Goal: Navigation & Orientation: Find specific page/section

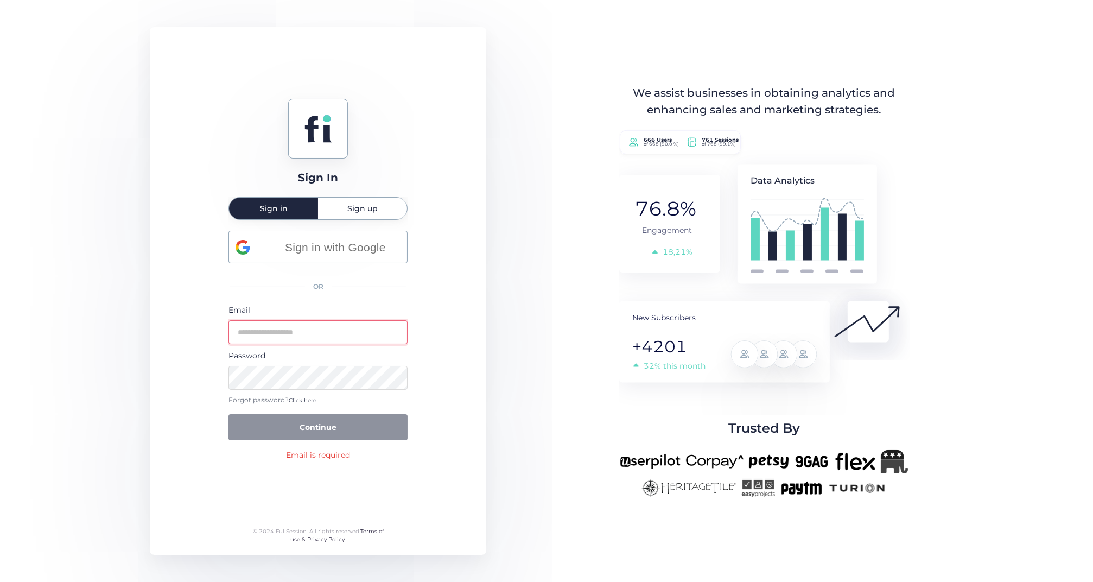
type input "**********"
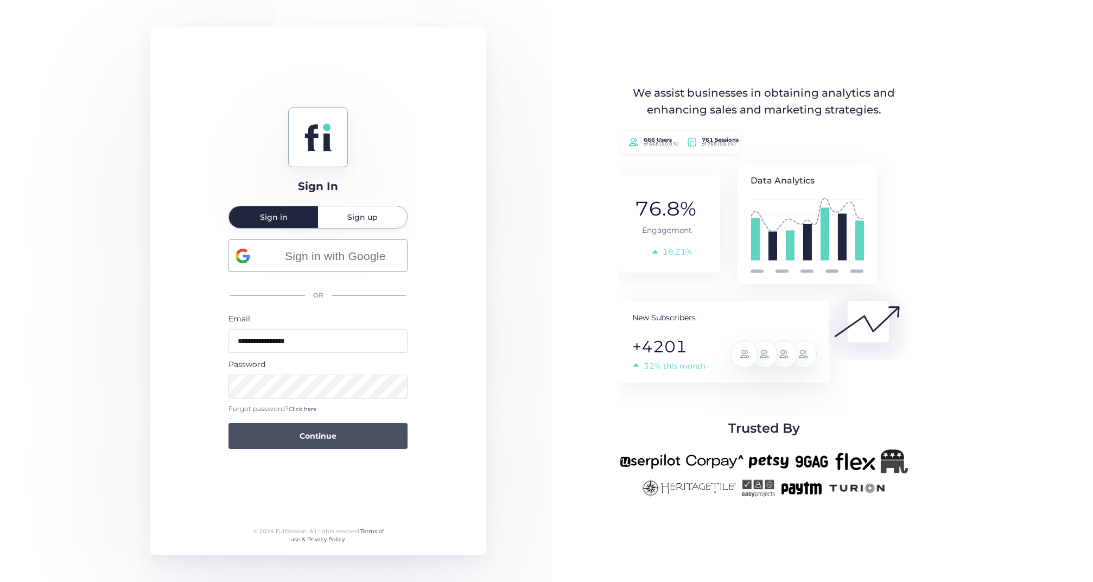
click at [274, 439] on button "Continue" at bounding box center [317, 436] width 179 height 26
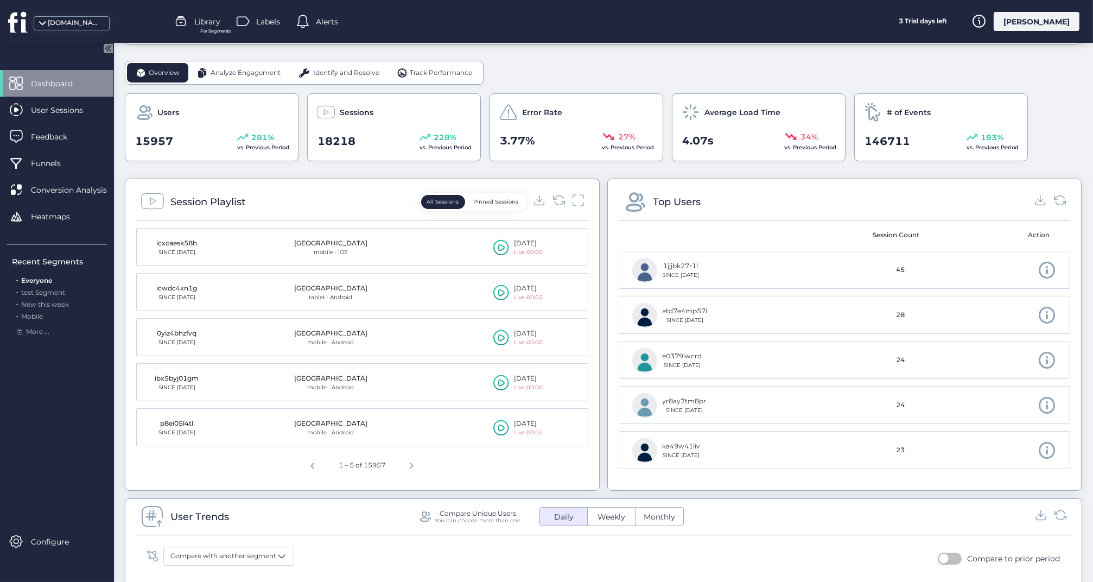
scroll to position [278, 0]
click at [69, 114] on span "User Sessions" at bounding box center [65, 110] width 68 height 12
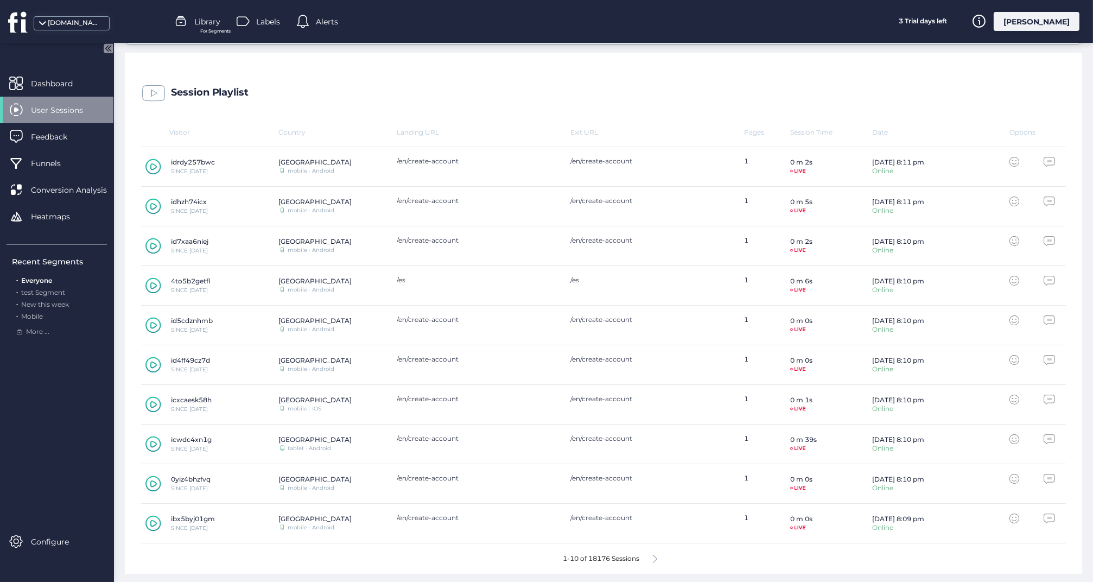
click at [656, 556] on icon at bounding box center [655, 558] width 4 height 8
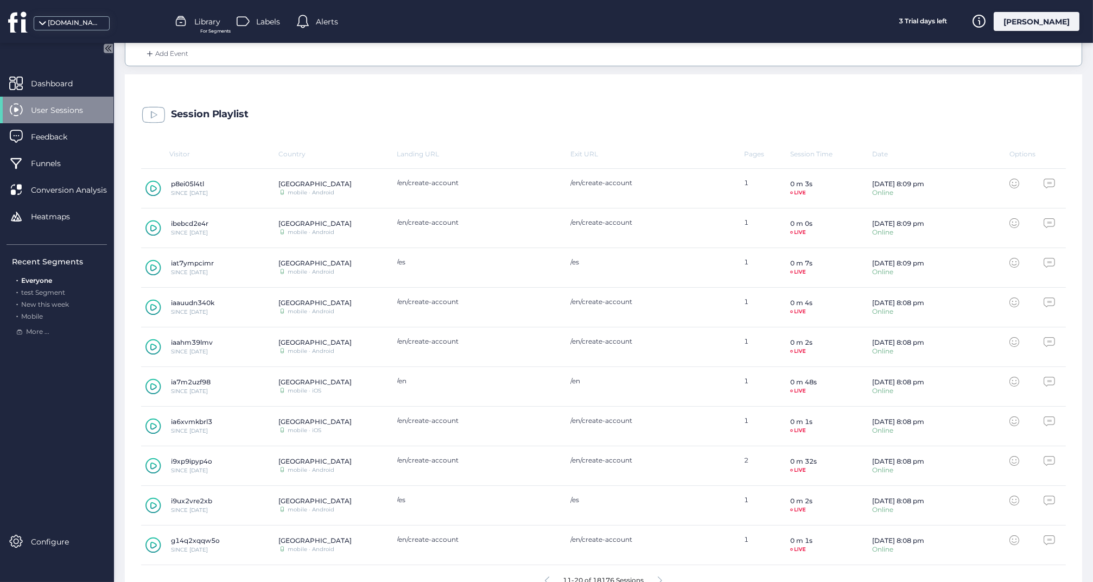
click at [656, 557] on div "g14q2xqqw5o SINCE [DATE] Ireland mobile · Android /en/create-account /en/create…" at bounding box center [603, 545] width 925 height 40
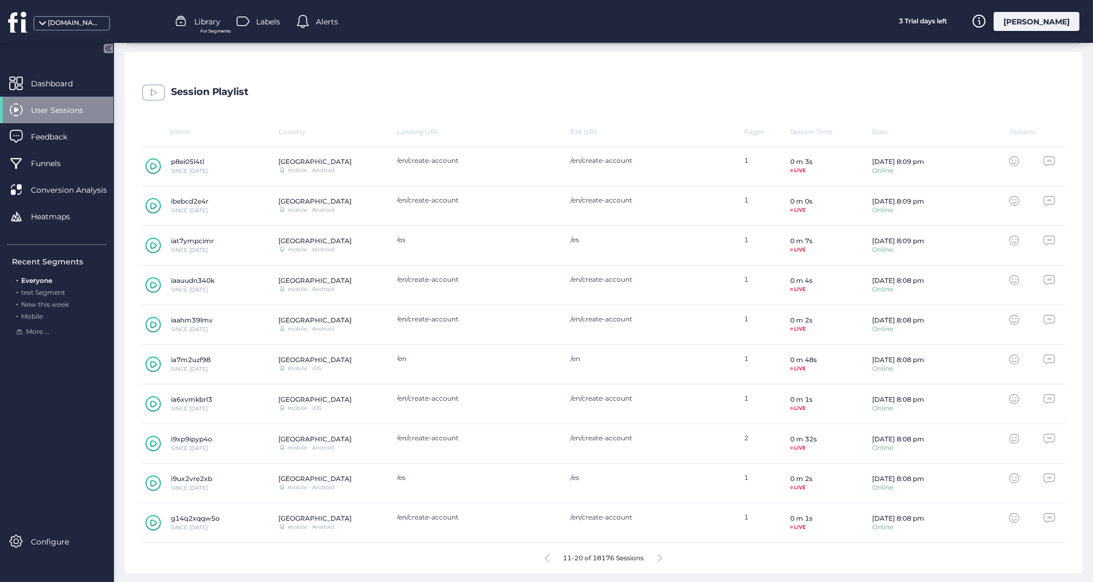
scroll to position [277, 0]
click at [660, 556] on icon at bounding box center [660, 558] width 4 height 8
click at [656, 557] on icon at bounding box center [655, 558] width 4 height 8
click at [154, 482] on icon at bounding box center [153, 483] width 16 height 16
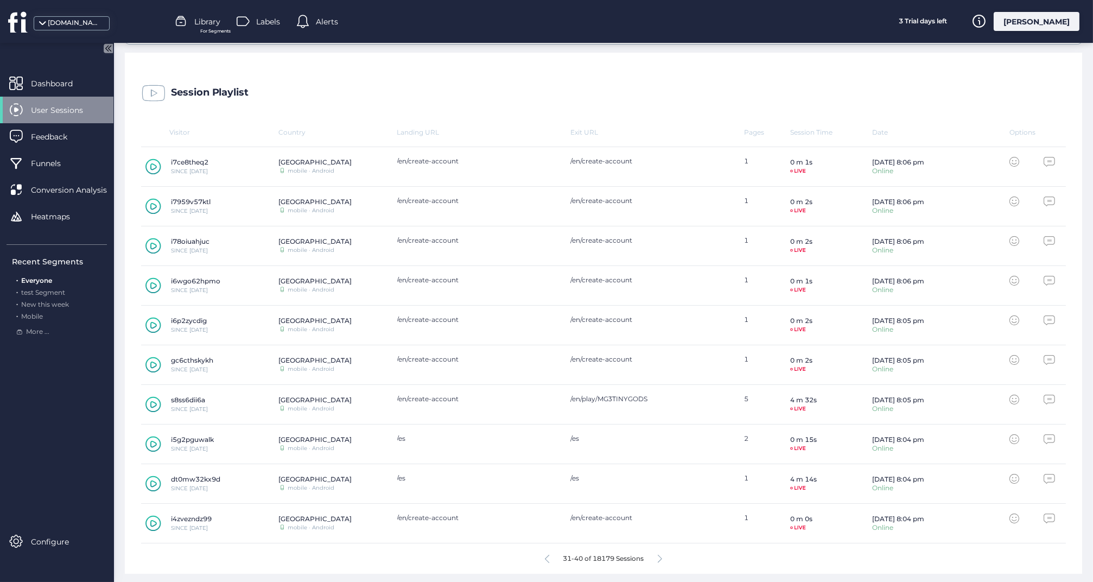
click at [659, 558] on icon at bounding box center [660, 558] width 4 height 8
click at [656, 557] on icon at bounding box center [655, 558] width 4 height 8
click at [661, 556] on icon at bounding box center [660, 558] width 4 height 8
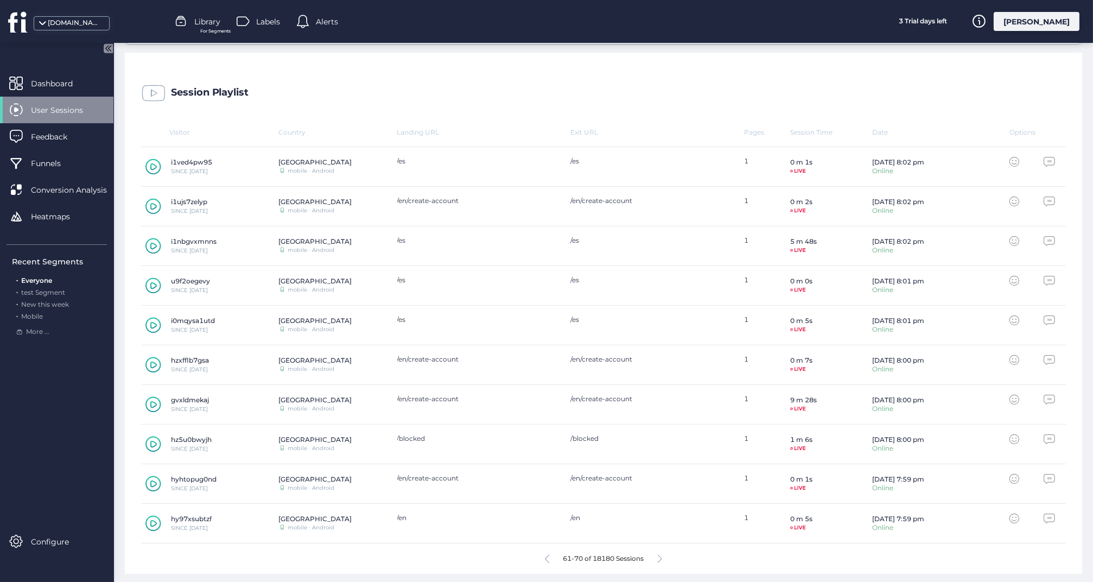
click at [154, 403] on icon at bounding box center [153, 404] width 16 height 16
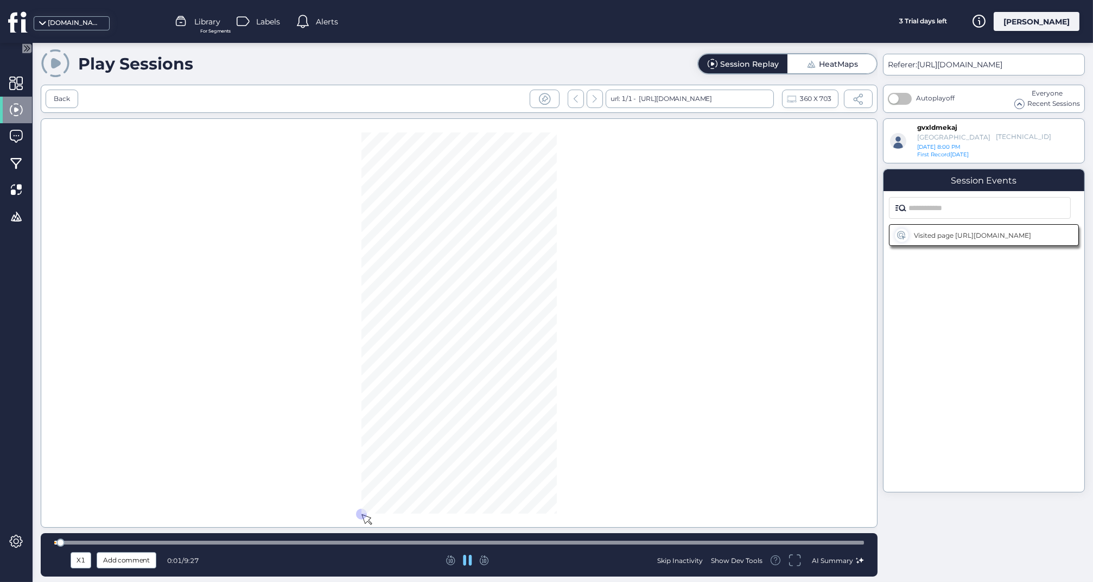
click at [369, 540] on div at bounding box center [458, 542] width 809 height 8
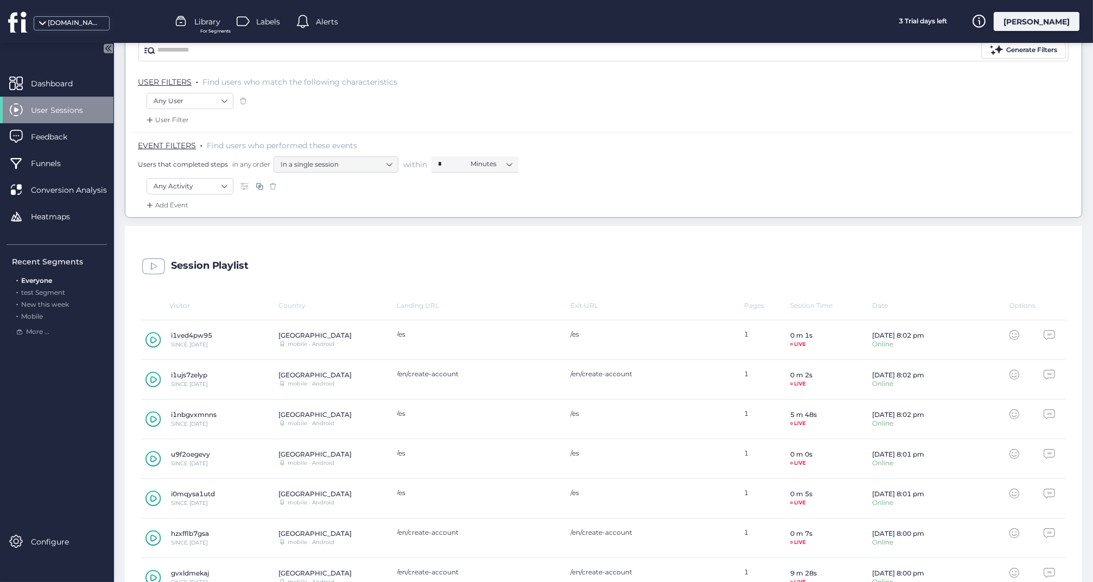
scroll to position [104, 0]
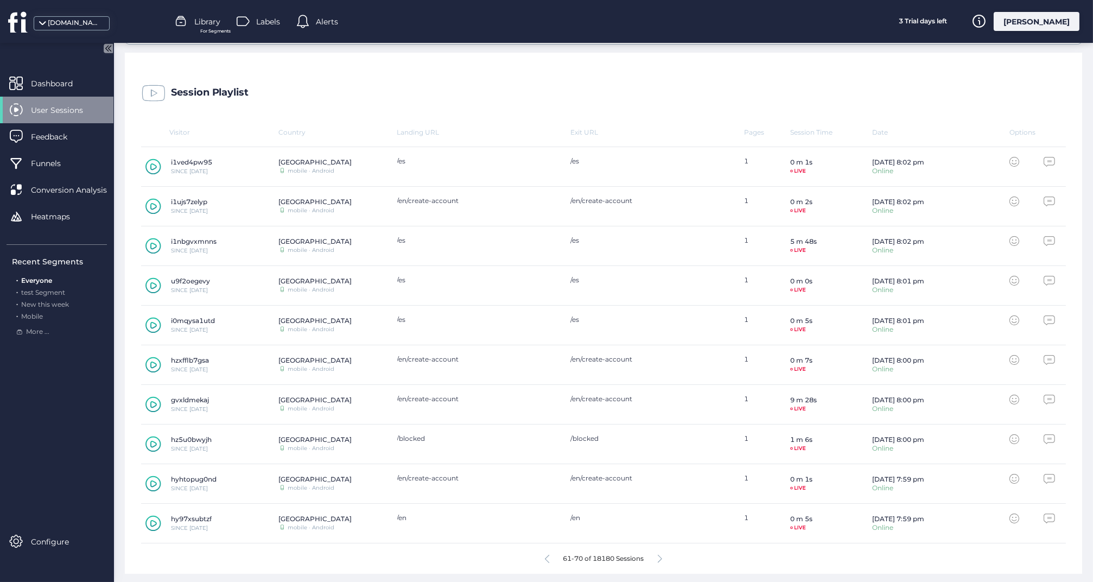
click at [661, 558] on icon at bounding box center [660, 558] width 4 height 8
click at [153, 443] on icon at bounding box center [153, 444] width 16 height 16
click at [660, 554] on icon at bounding box center [660, 558] width 4 height 8
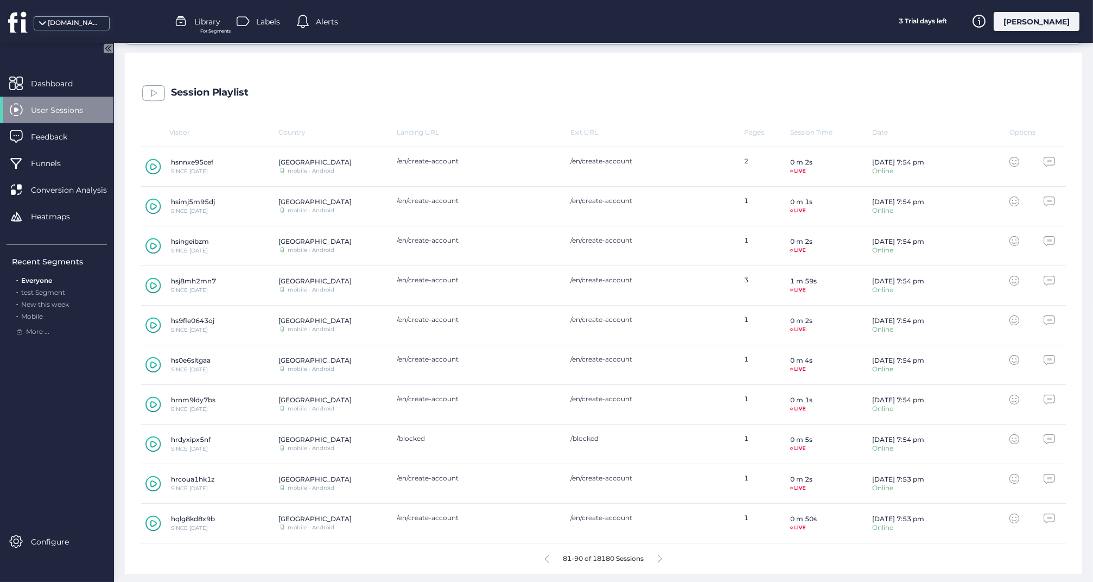
scroll to position [256, 0]
click at [660, 555] on icon at bounding box center [660, 558] width 4 height 8
click at [652, 556] on div "1-10 of 18182 Sessions" at bounding box center [603, 558] width 925 height 30
click at [654, 556] on icon at bounding box center [655, 558] width 4 height 8
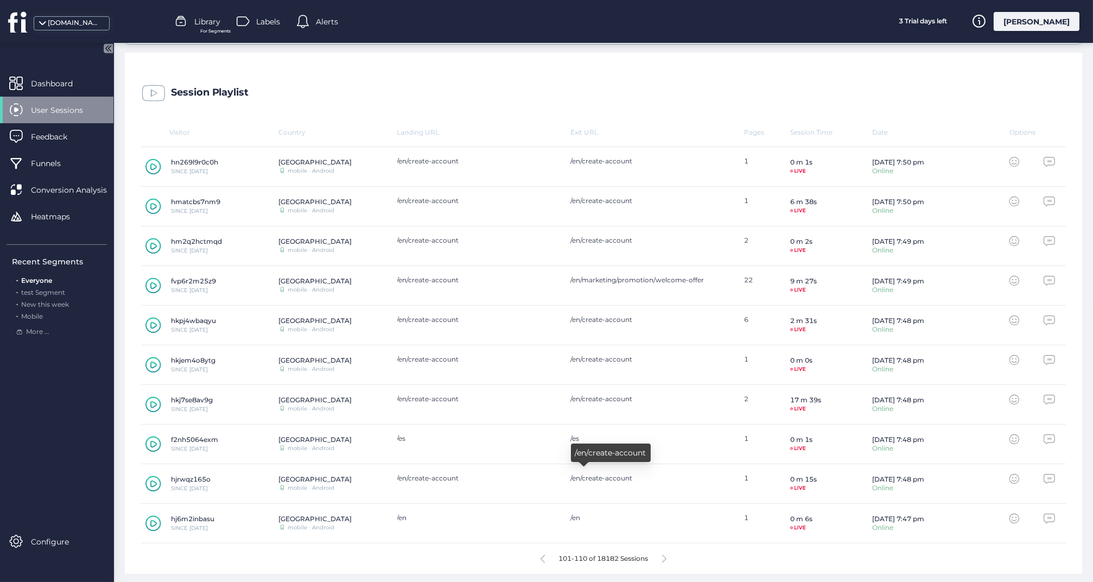
scroll to position [0, 0]
click at [664, 556] on icon at bounding box center [664, 558] width 4 height 8
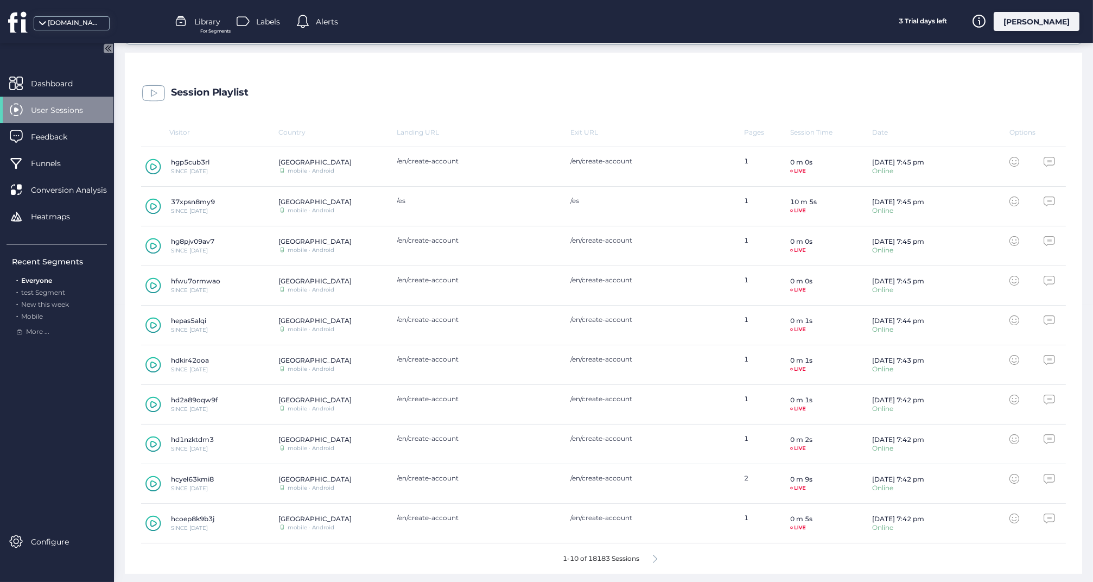
click at [657, 557] on icon at bounding box center [655, 558] width 4 height 8
click at [655, 554] on icon at bounding box center [655, 558] width 4 height 8
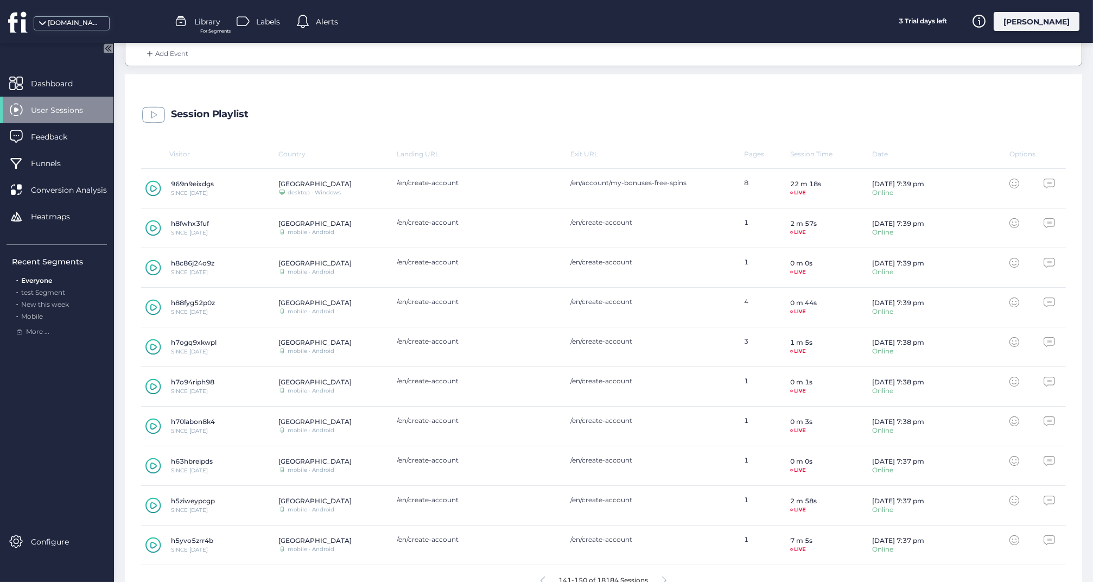
click at [153, 225] on icon at bounding box center [153, 228] width 7 height 7
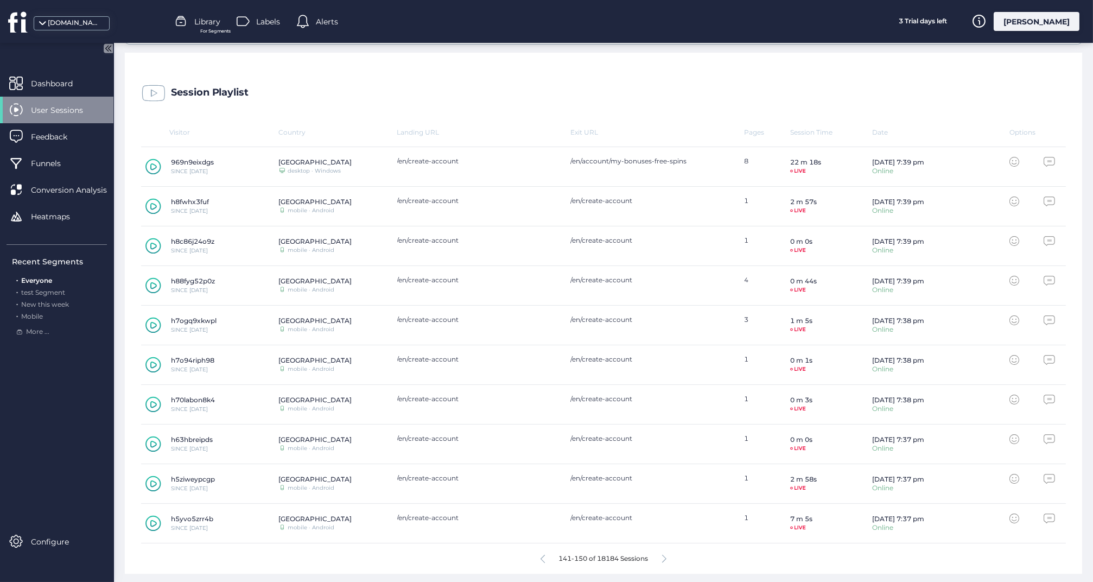
click at [665, 556] on icon at bounding box center [664, 558] width 4 height 8
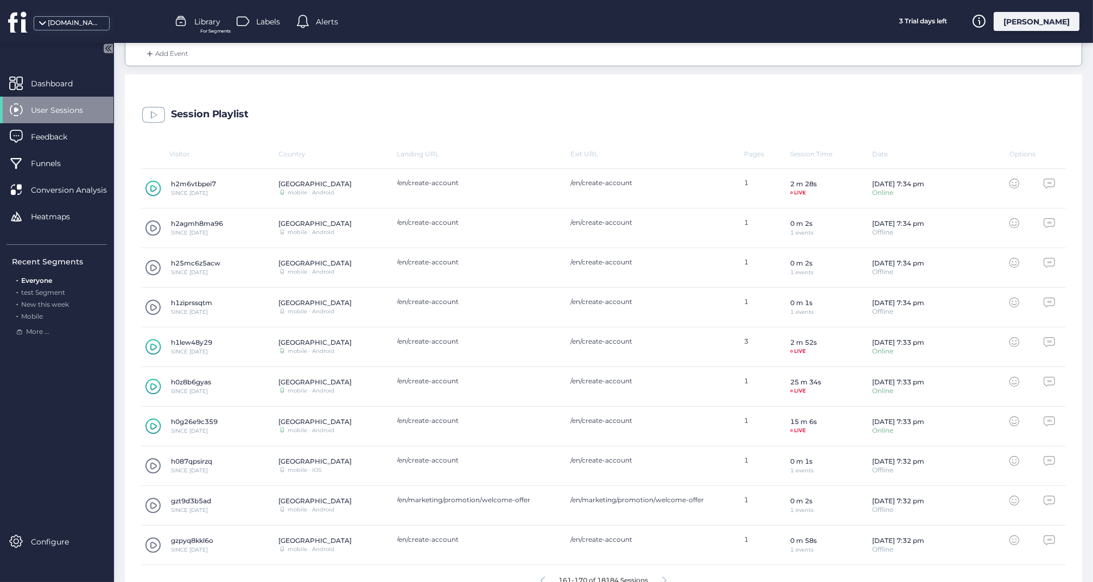
click at [665, 556] on div "gzpyq8kkl6o SINCE [DATE] Chile mobile · Android /en/create-account /en/create-a…" at bounding box center [603, 545] width 925 height 40
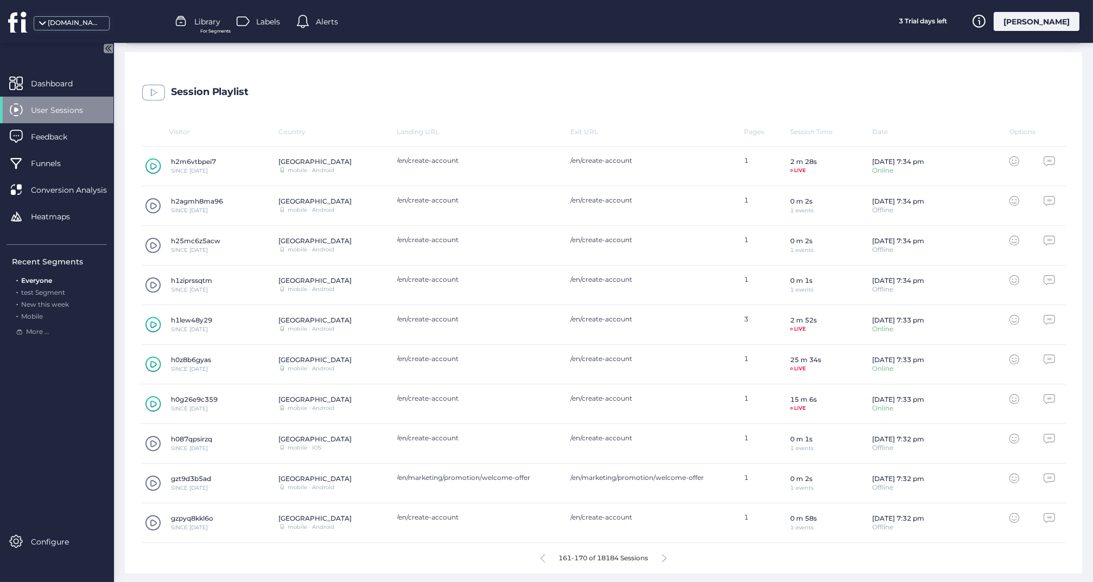
scroll to position [277, 0]
click at [660, 556] on div "161-170 of 18184 Sessions" at bounding box center [603, 558] width 925 height 30
click at [664, 556] on icon at bounding box center [664, 558] width 4 height 8
click at [657, 556] on icon at bounding box center [655, 558] width 4 height 8
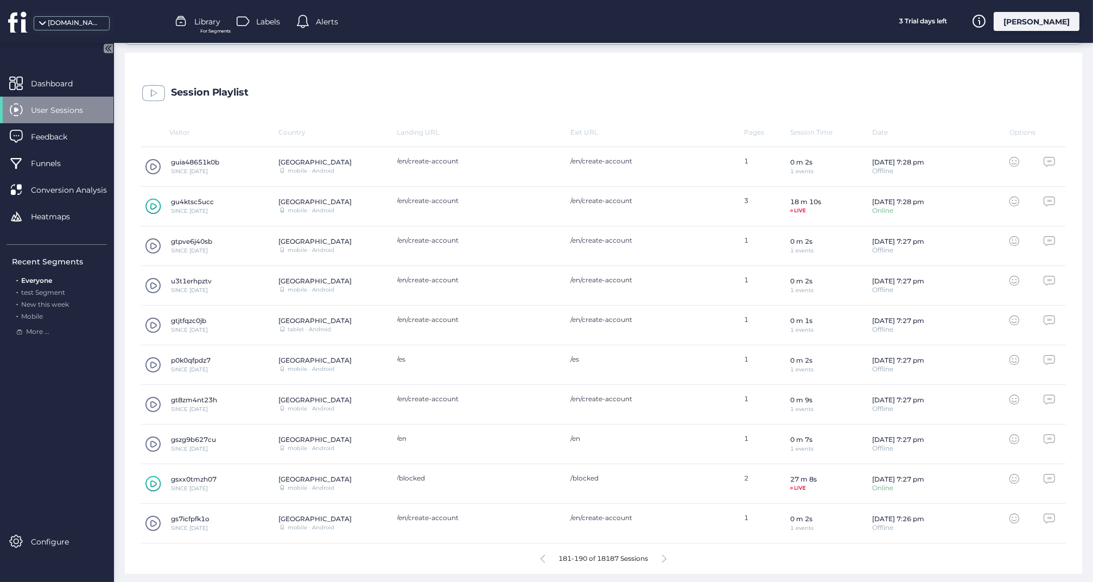
click at [665, 556] on icon at bounding box center [664, 558] width 4 height 8
click at [661, 561] on div "201-210 of 18187 Sessions" at bounding box center [603, 558] width 925 height 30
click at [664, 559] on icon at bounding box center [664, 558] width 4 height 8
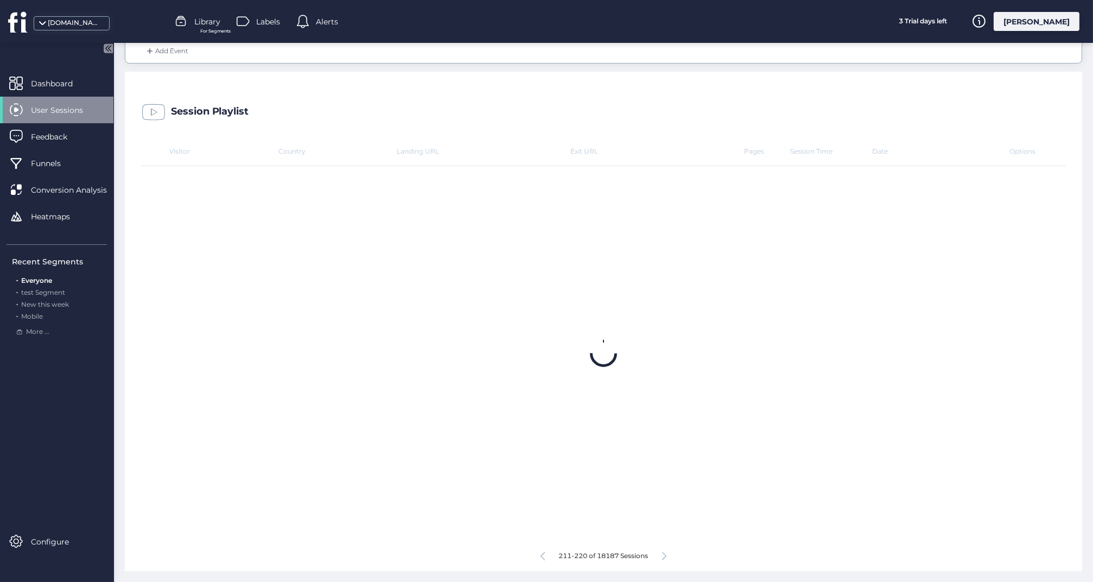
scroll to position [256, 0]
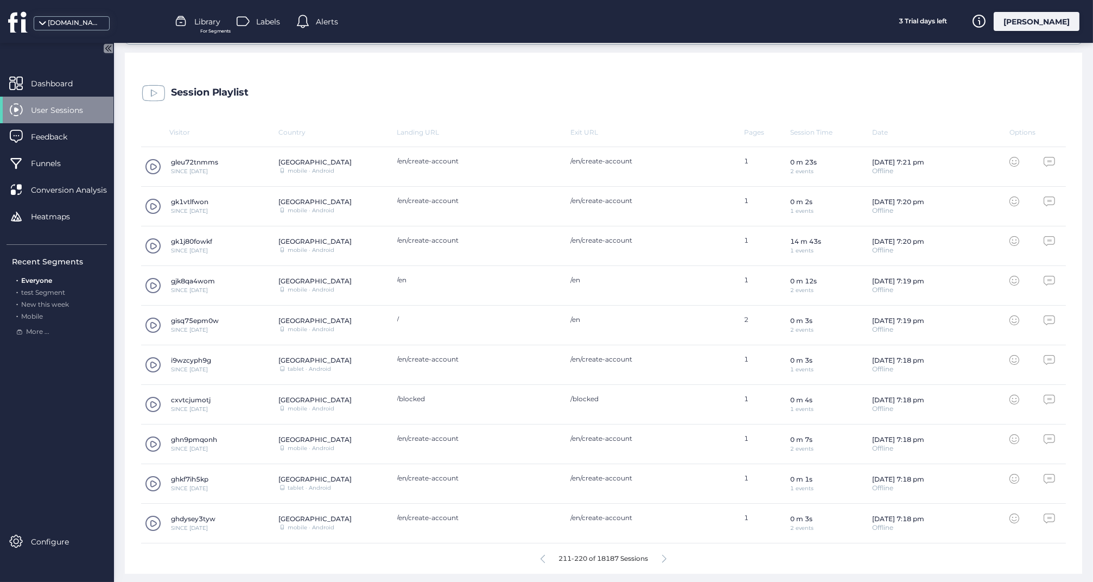
click at [664, 559] on icon at bounding box center [664, 558] width 4 height 8
click at [666, 556] on icon at bounding box center [664, 558] width 4 height 8
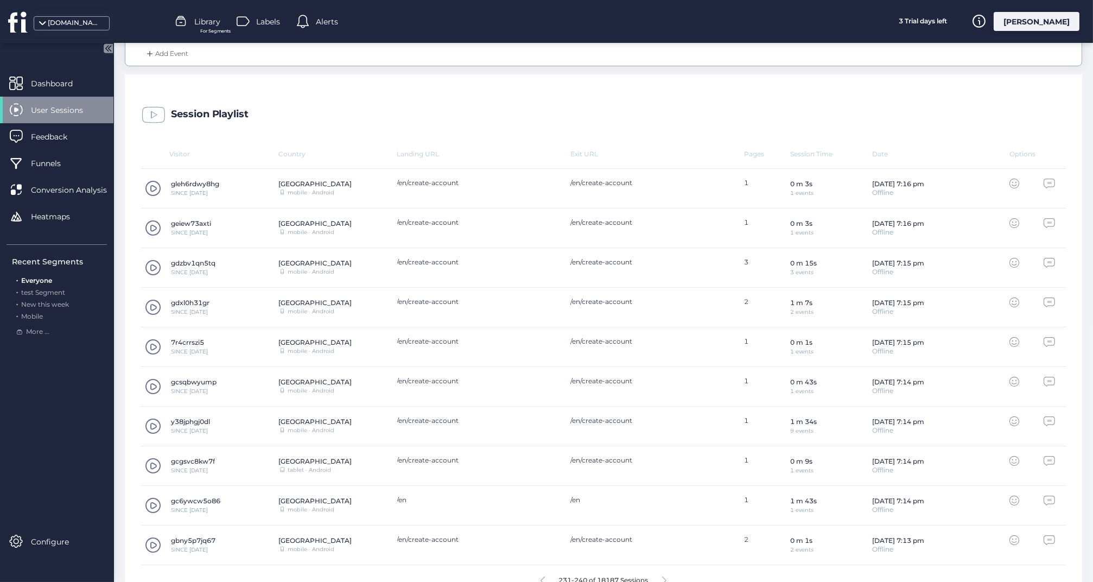
scroll to position [273, 0]
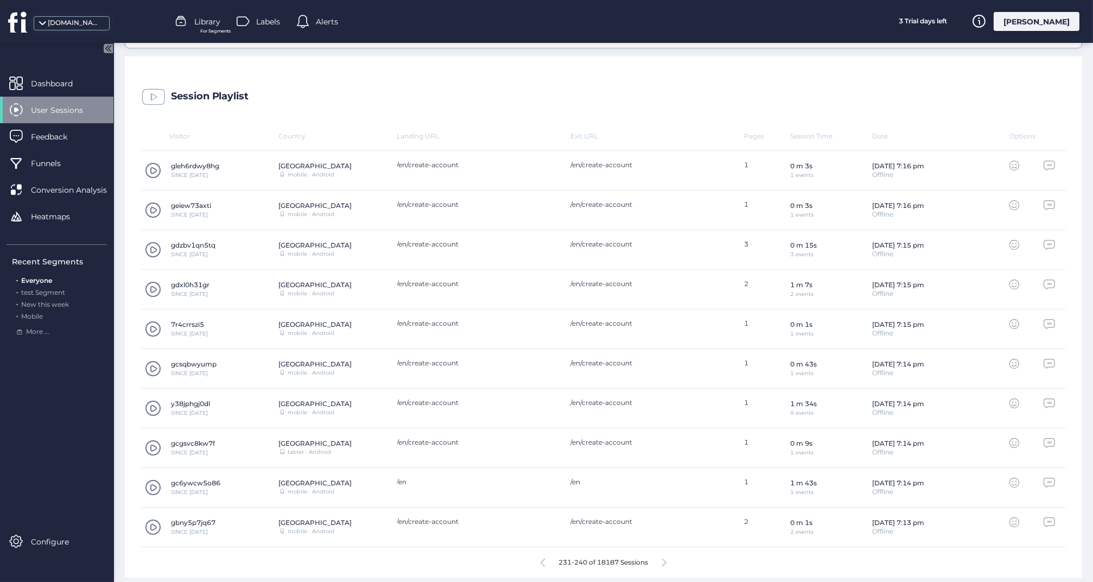
click at [666, 558] on icon at bounding box center [664, 562] width 4 height 8
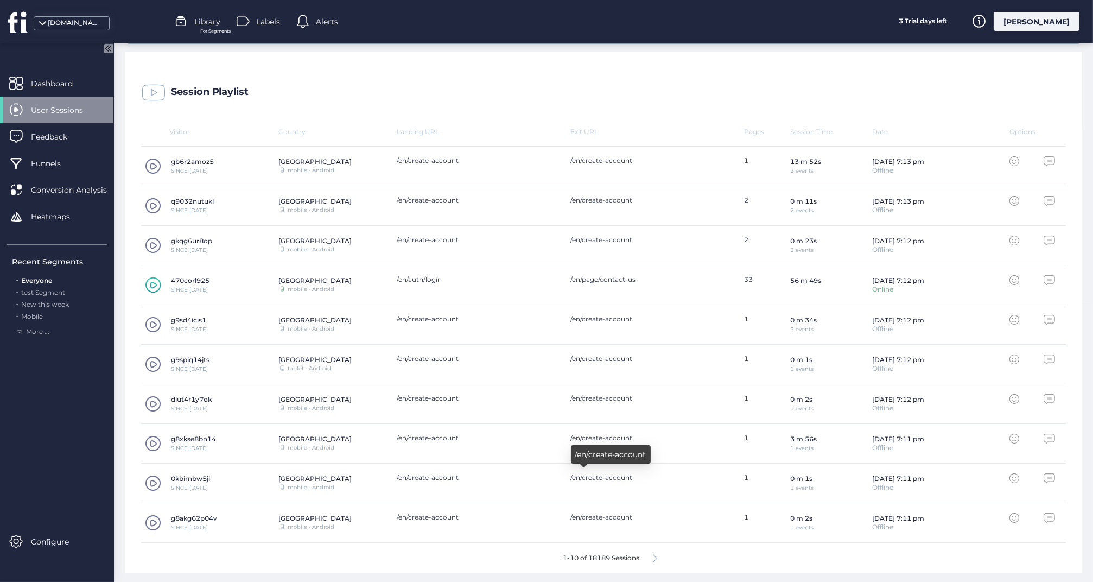
scroll to position [277, 0]
click at [655, 554] on icon at bounding box center [655, 558] width 4 height 8
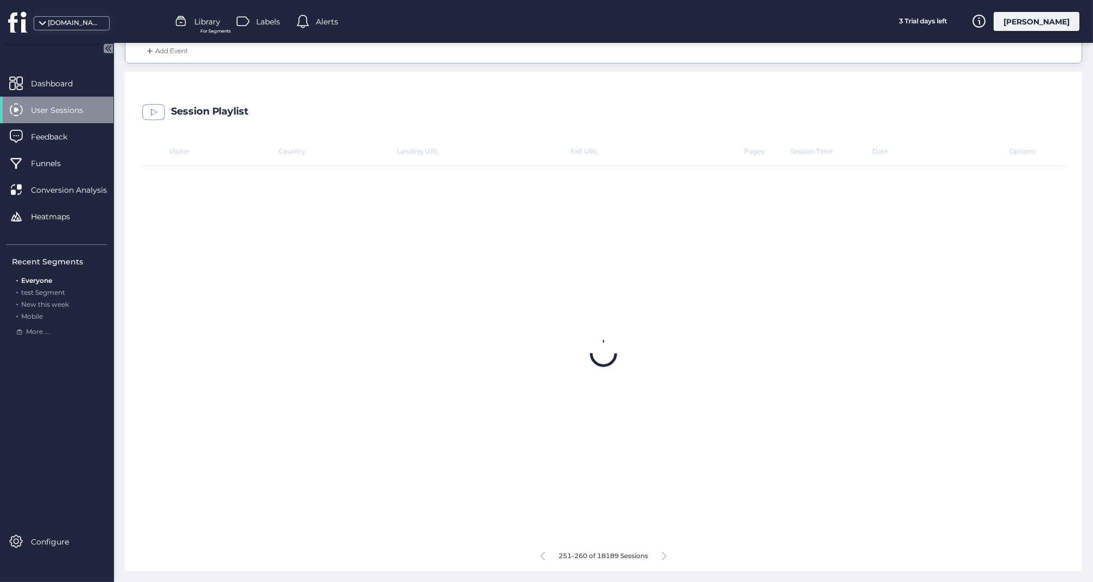
scroll to position [256, 0]
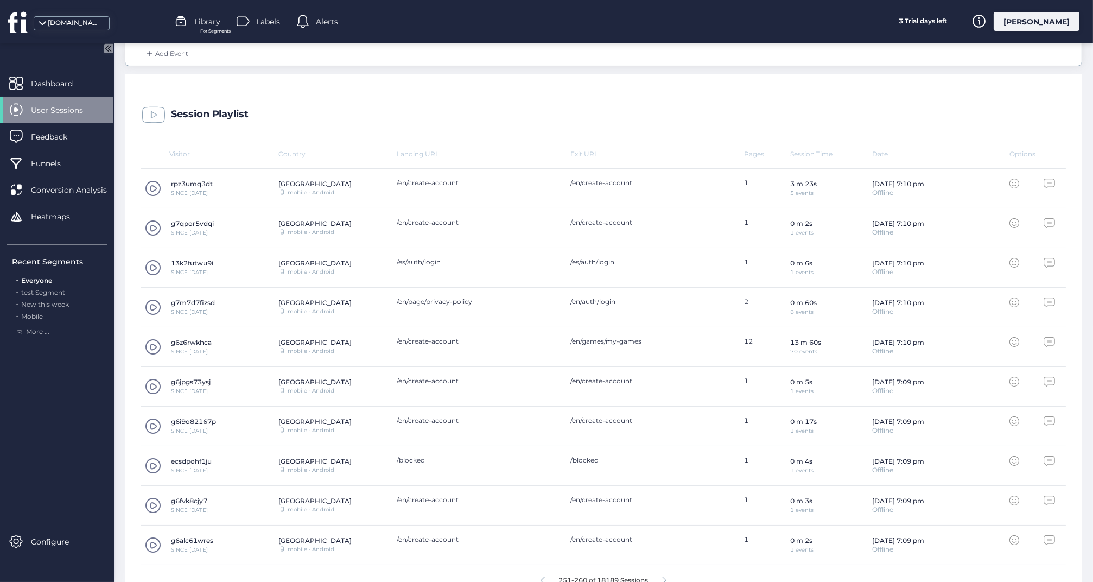
click at [154, 343] on span at bounding box center [153, 347] width 16 height 16
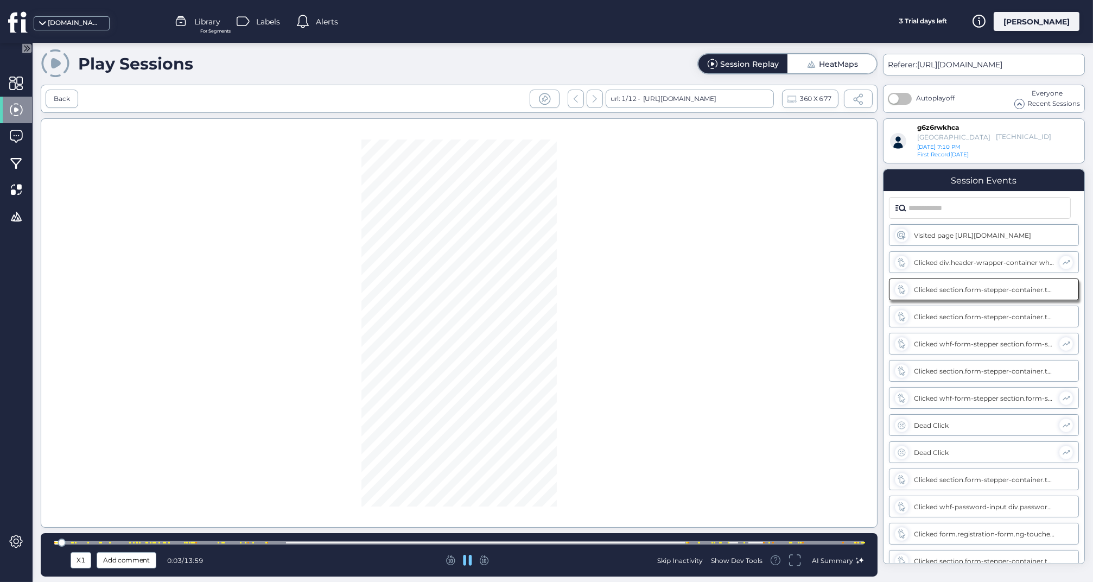
click at [117, 541] on div at bounding box center [458, 542] width 809 height 4
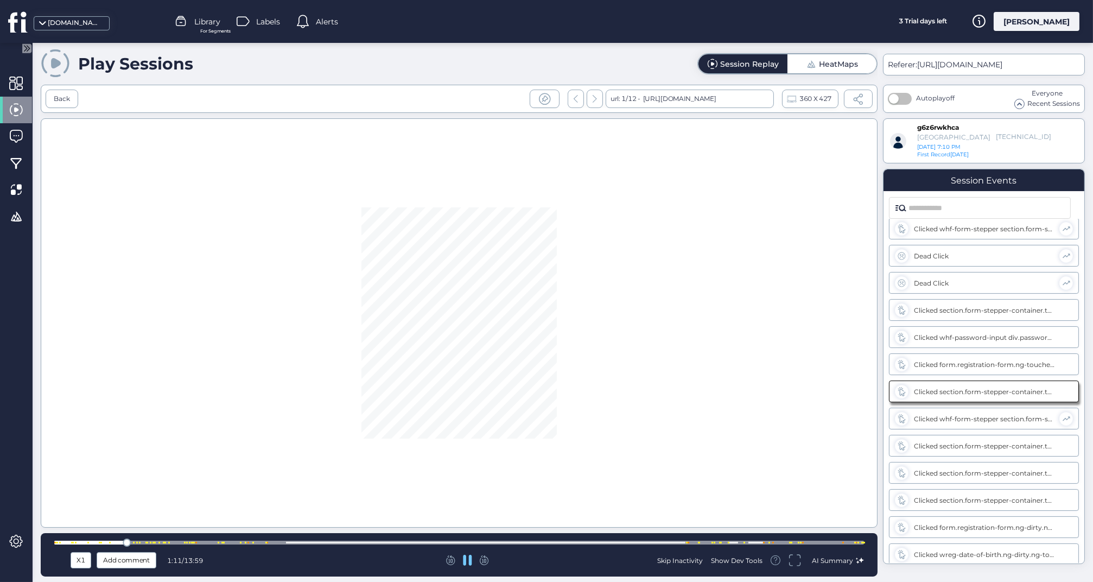
click at [144, 541] on div at bounding box center [458, 542] width 809 height 4
click at [177, 541] on div at bounding box center [458, 542] width 809 height 4
click at [200, 540] on div at bounding box center [458, 542] width 809 height 8
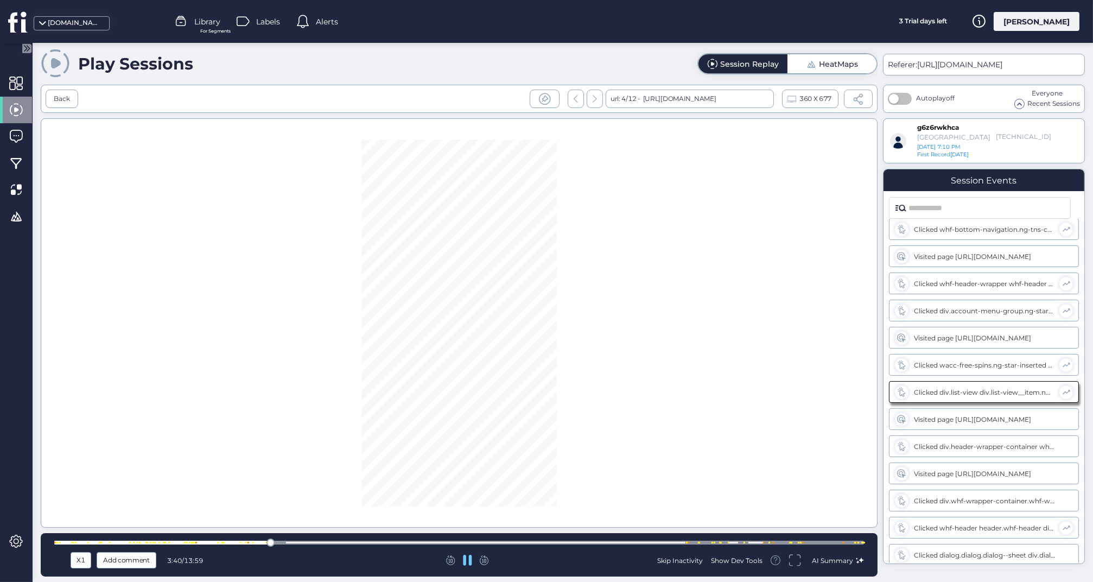
scroll to position [1037, 0]
click at [354, 540] on div at bounding box center [458, 542] width 809 height 8
click at [418, 545] on div at bounding box center [458, 542] width 809 height 8
